Goal: Task Accomplishment & Management: Use online tool/utility

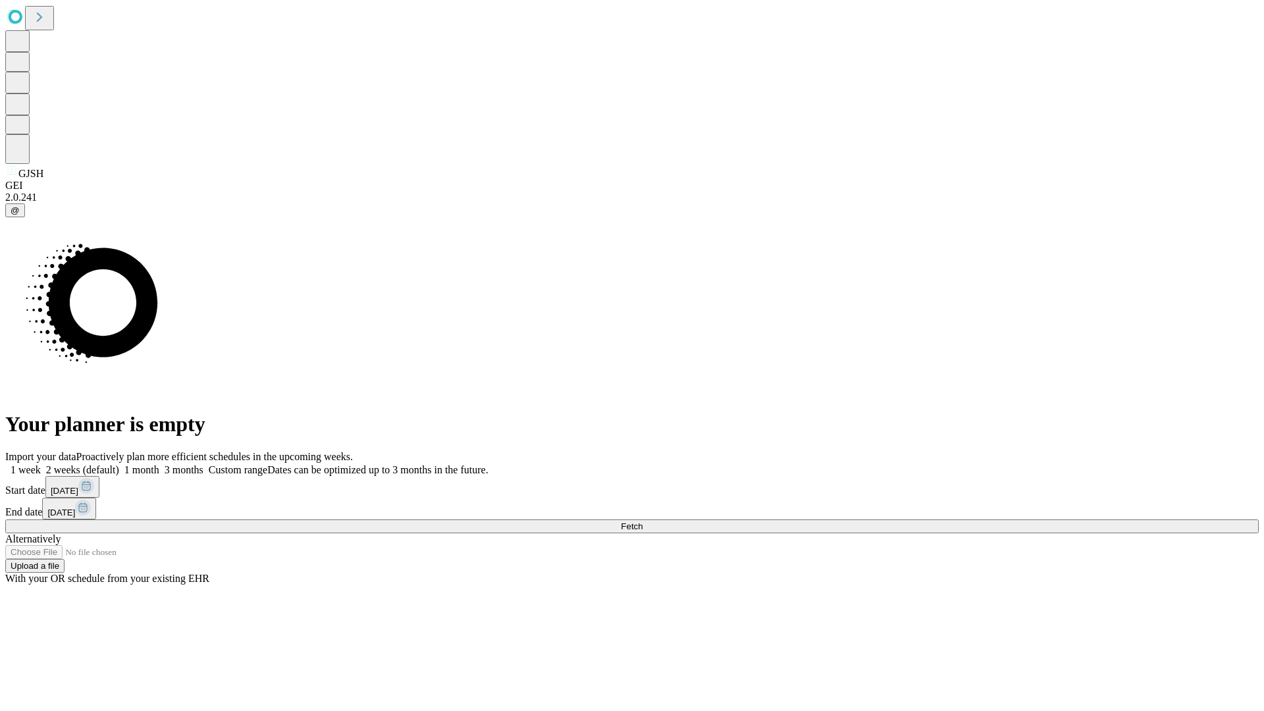
click at [643, 522] on span "Fetch" at bounding box center [632, 527] width 22 height 10
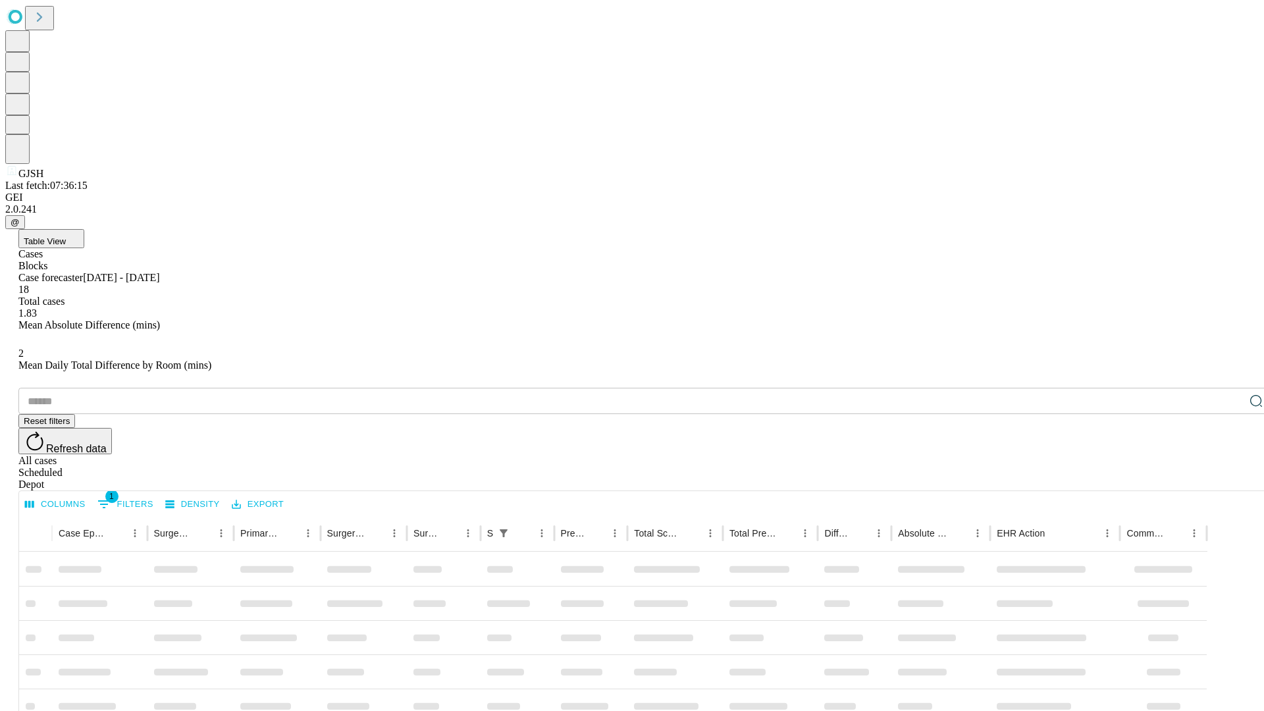
click at [66, 236] on span "Table View" at bounding box center [45, 241] width 42 height 10
